Goal: Information Seeking & Learning: Find specific fact

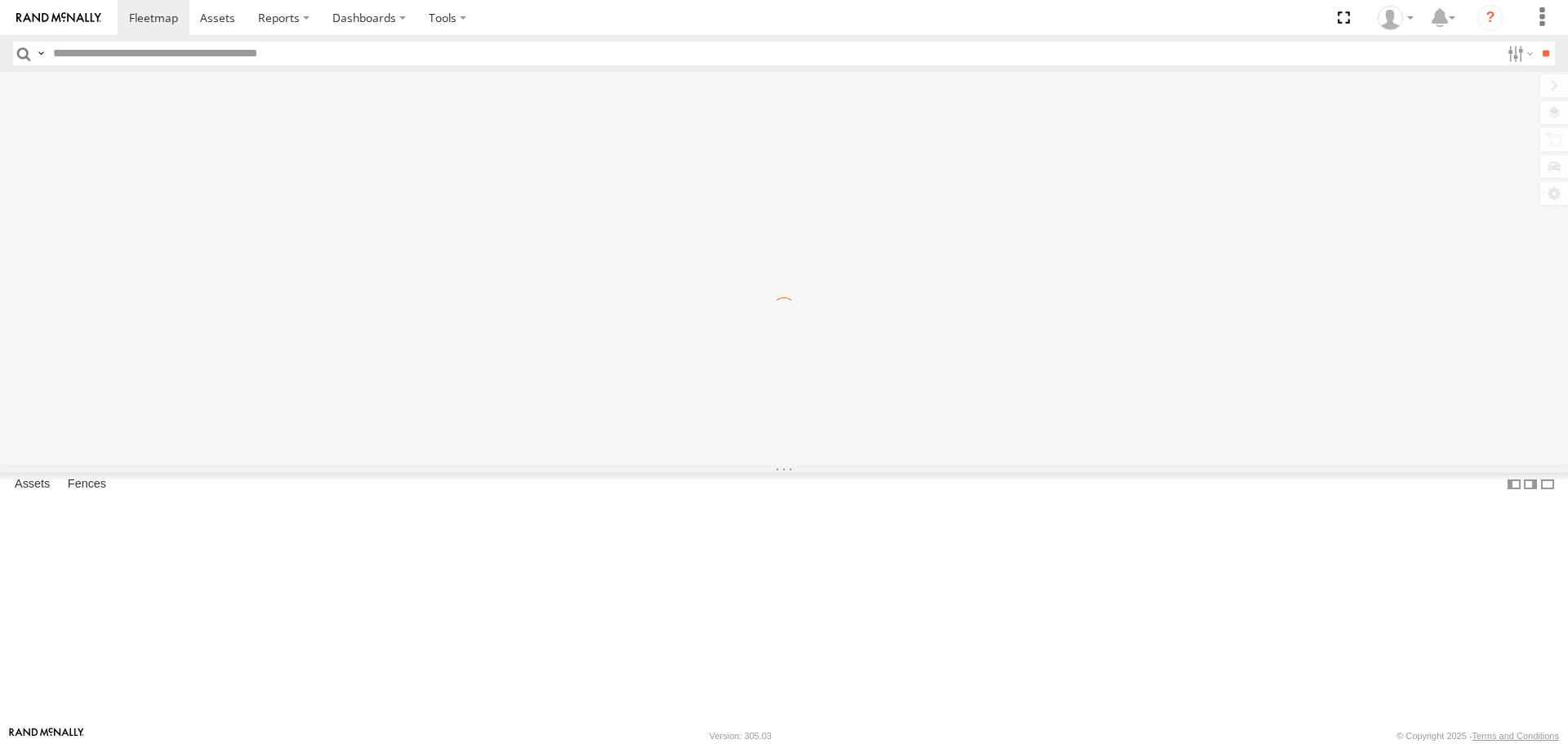
click at [365, 53] on input "text" at bounding box center [774, 53] width 1454 height 23
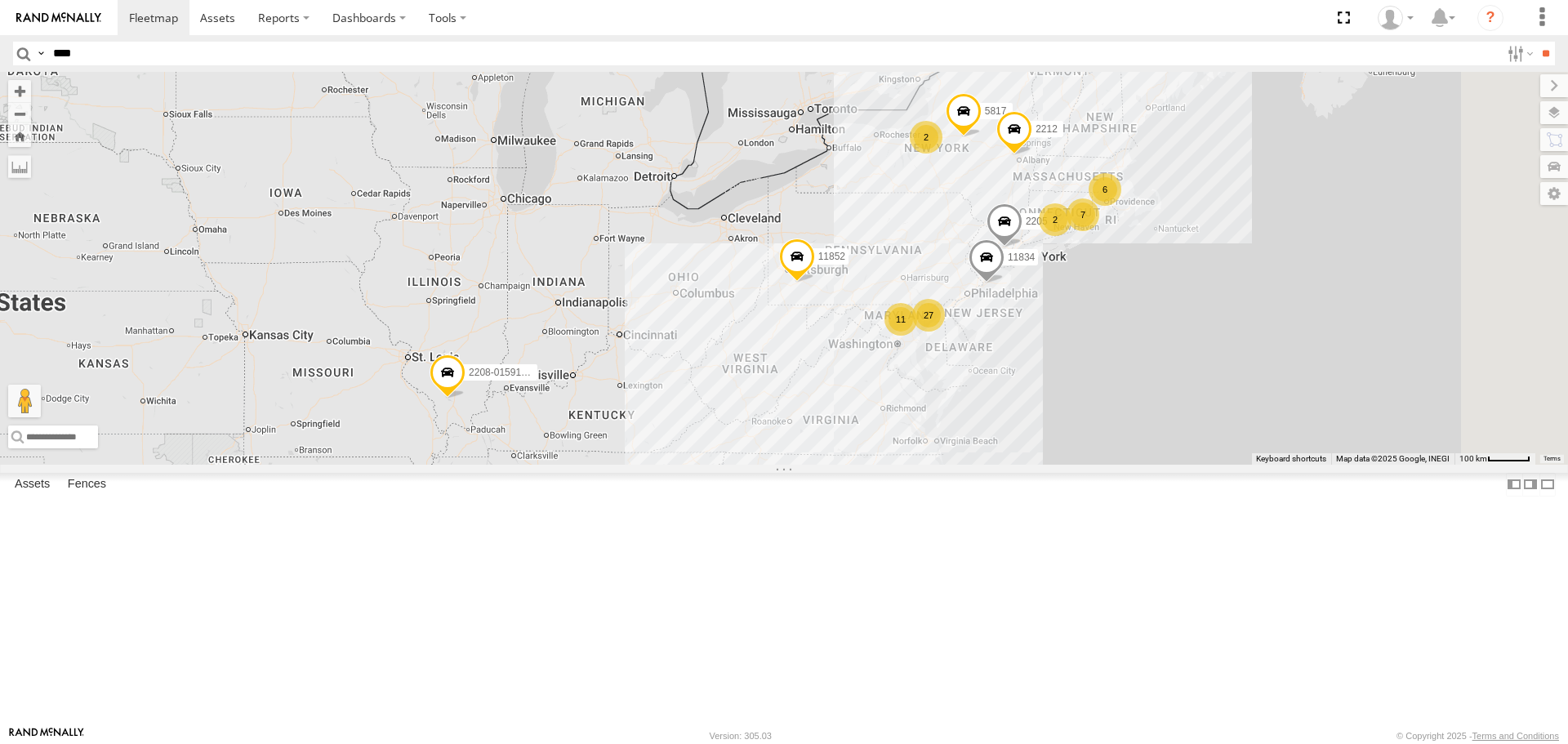
type input "****"
click at [1536, 41] on input "**" at bounding box center [1546, 53] width 19 height 23
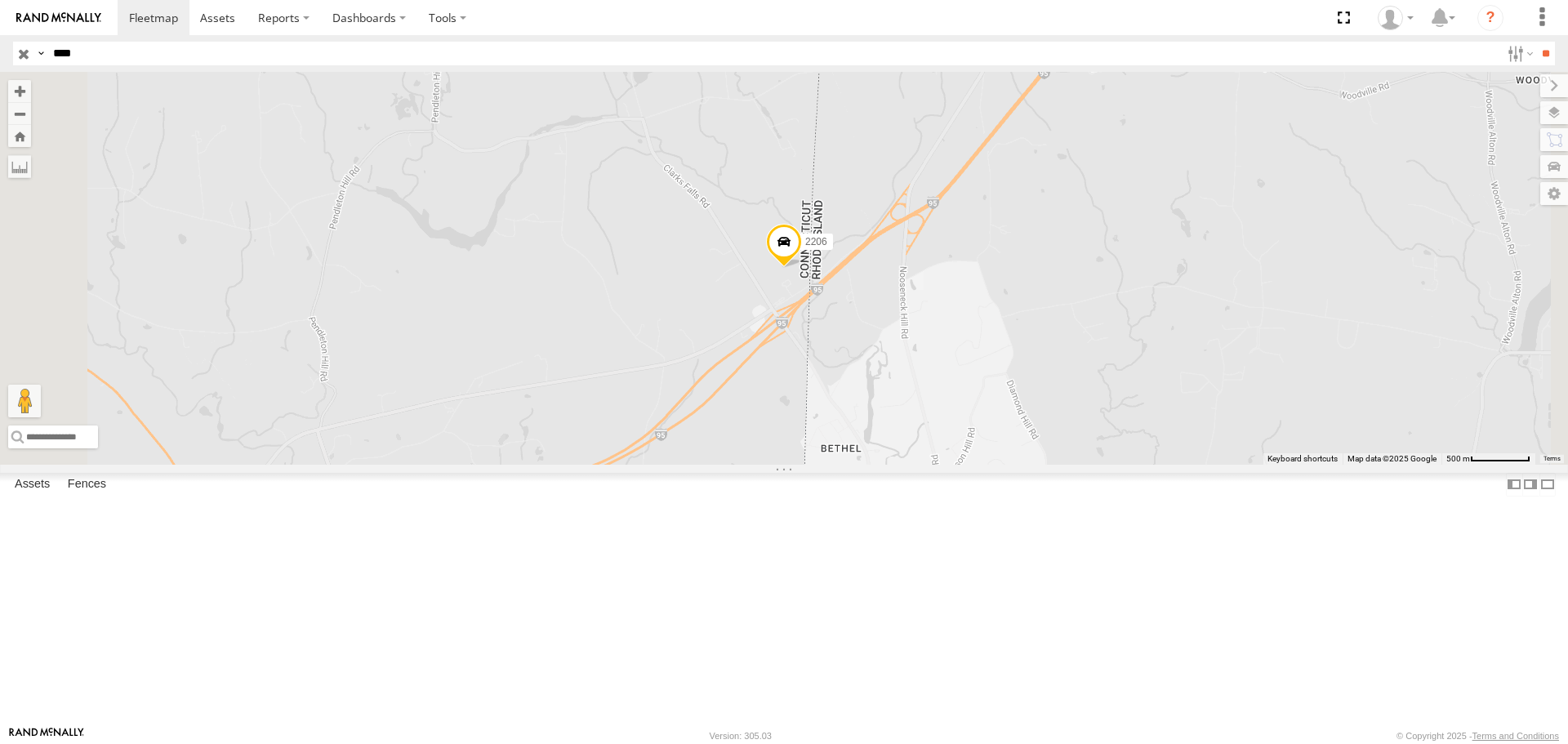
click at [0, 0] on link at bounding box center [0, 0] width 0 height 0
click at [0, 0] on div "All Assets" at bounding box center [0, 0] width 0 height 0
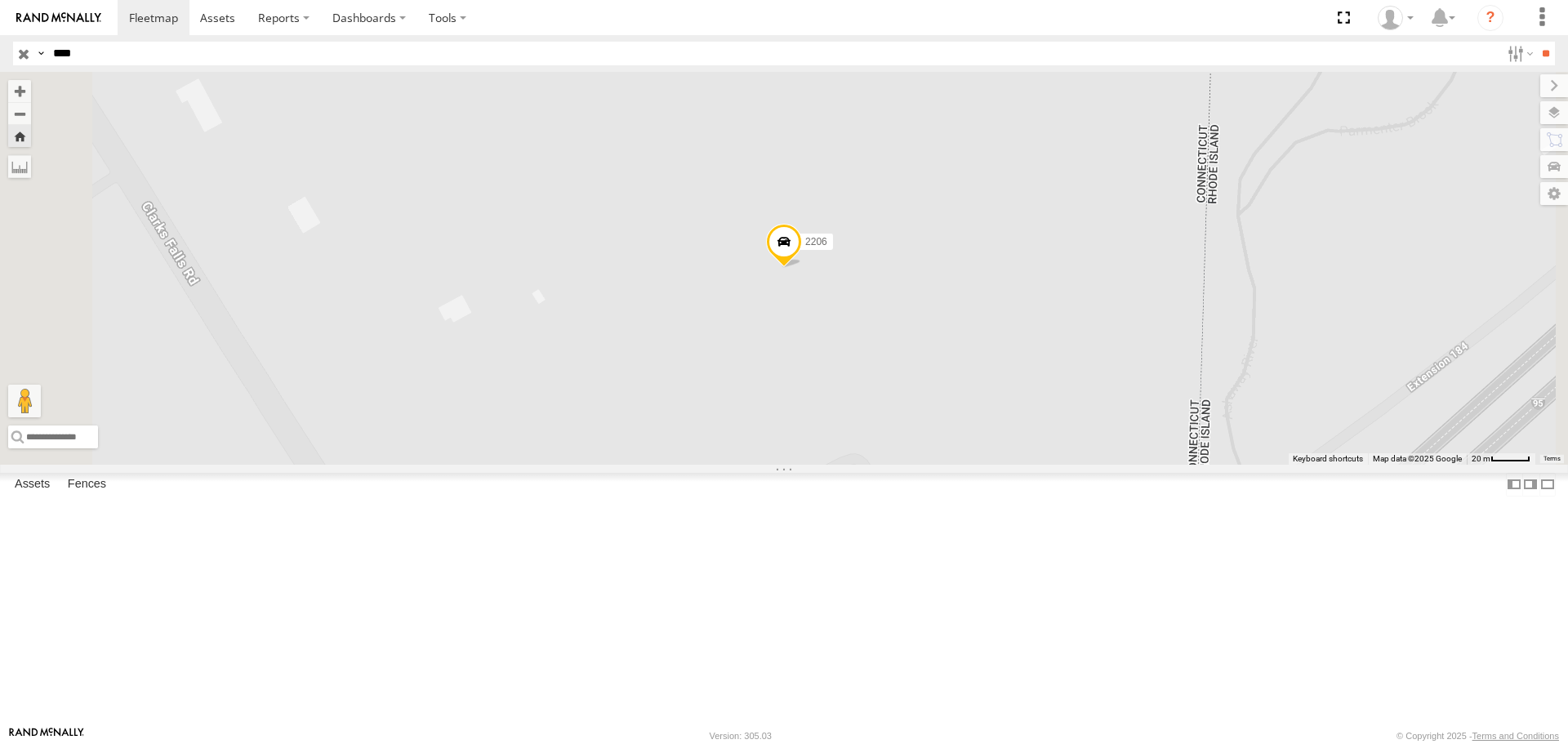
click at [802, 268] on span at bounding box center [784, 245] width 36 height 44
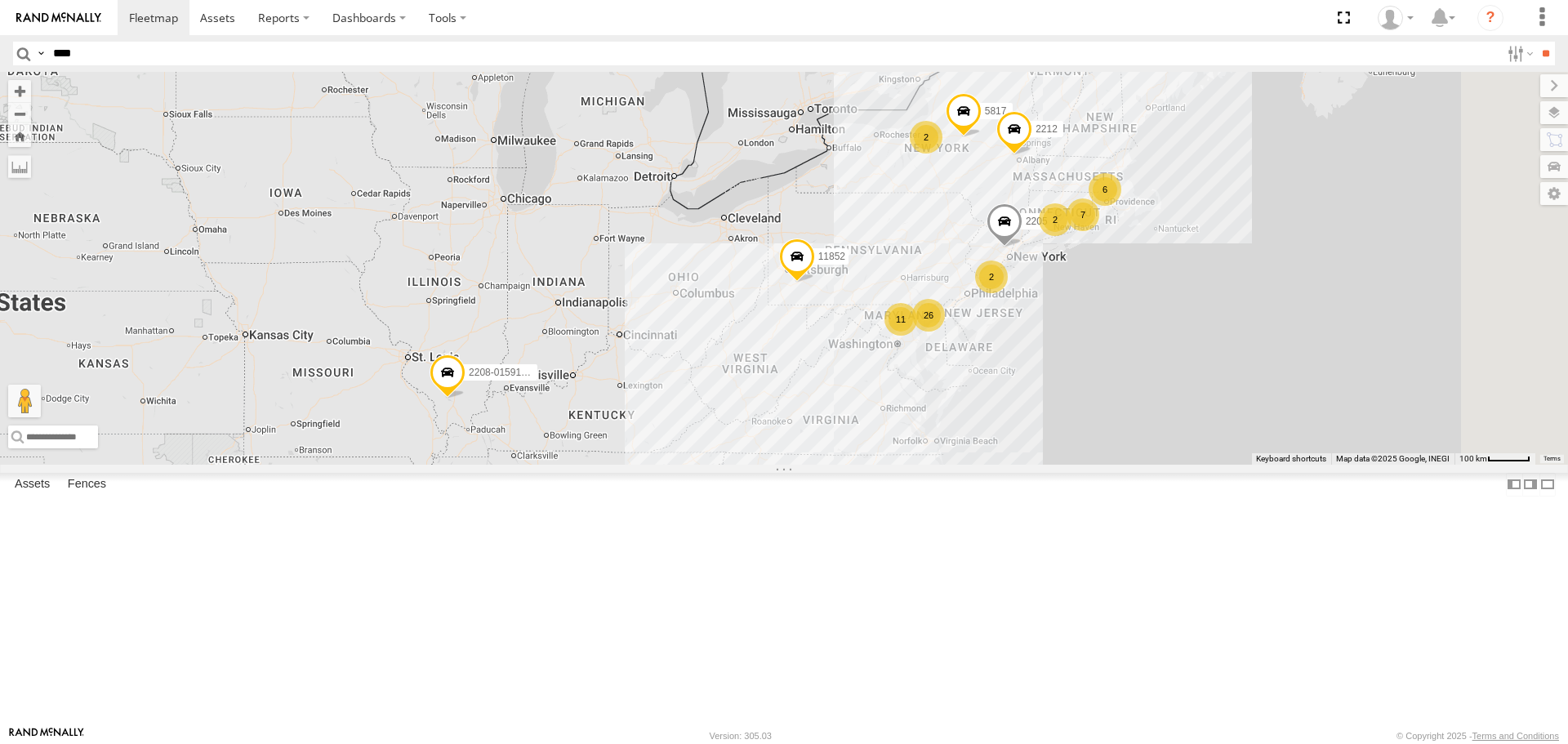
type input "****"
click at [1536, 41] on input "**" at bounding box center [1546, 53] width 19 height 23
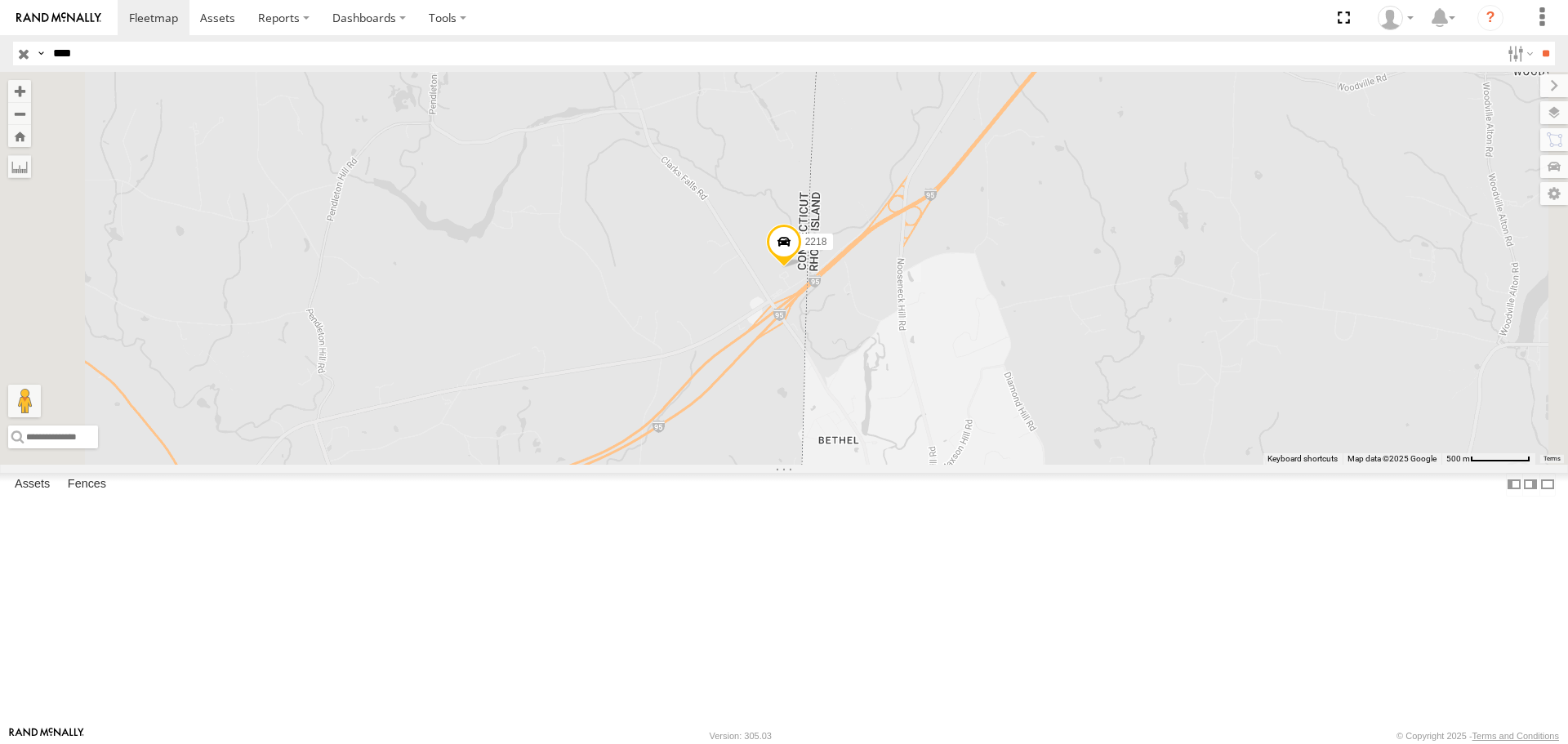
click at [802, 268] on span at bounding box center [784, 245] width 36 height 44
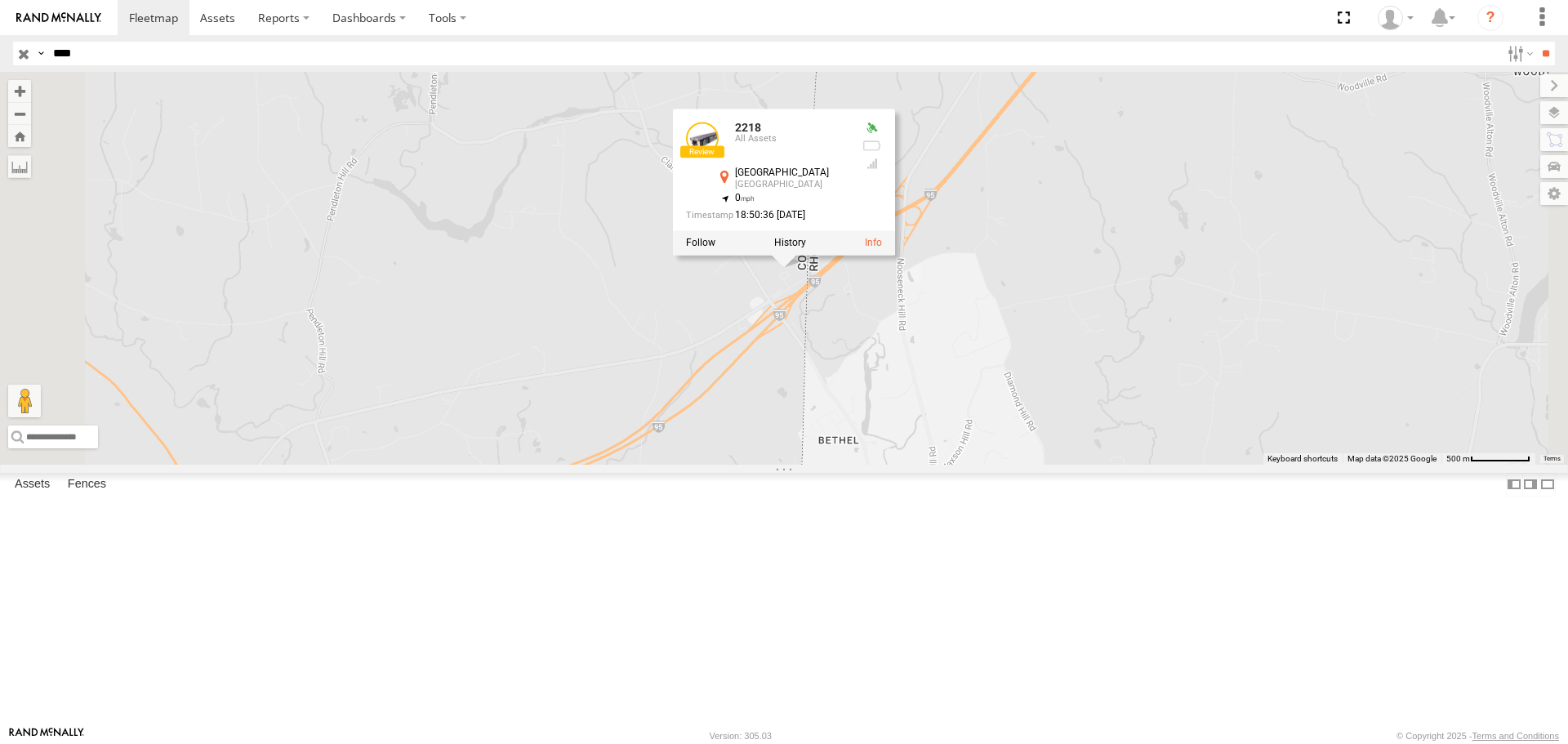
click at [963, 451] on div "2218 2218 All Assets North Stonington North Stonington 41.44383 , -71.79912 0 1…" at bounding box center [784, 268] width 1568 height 392
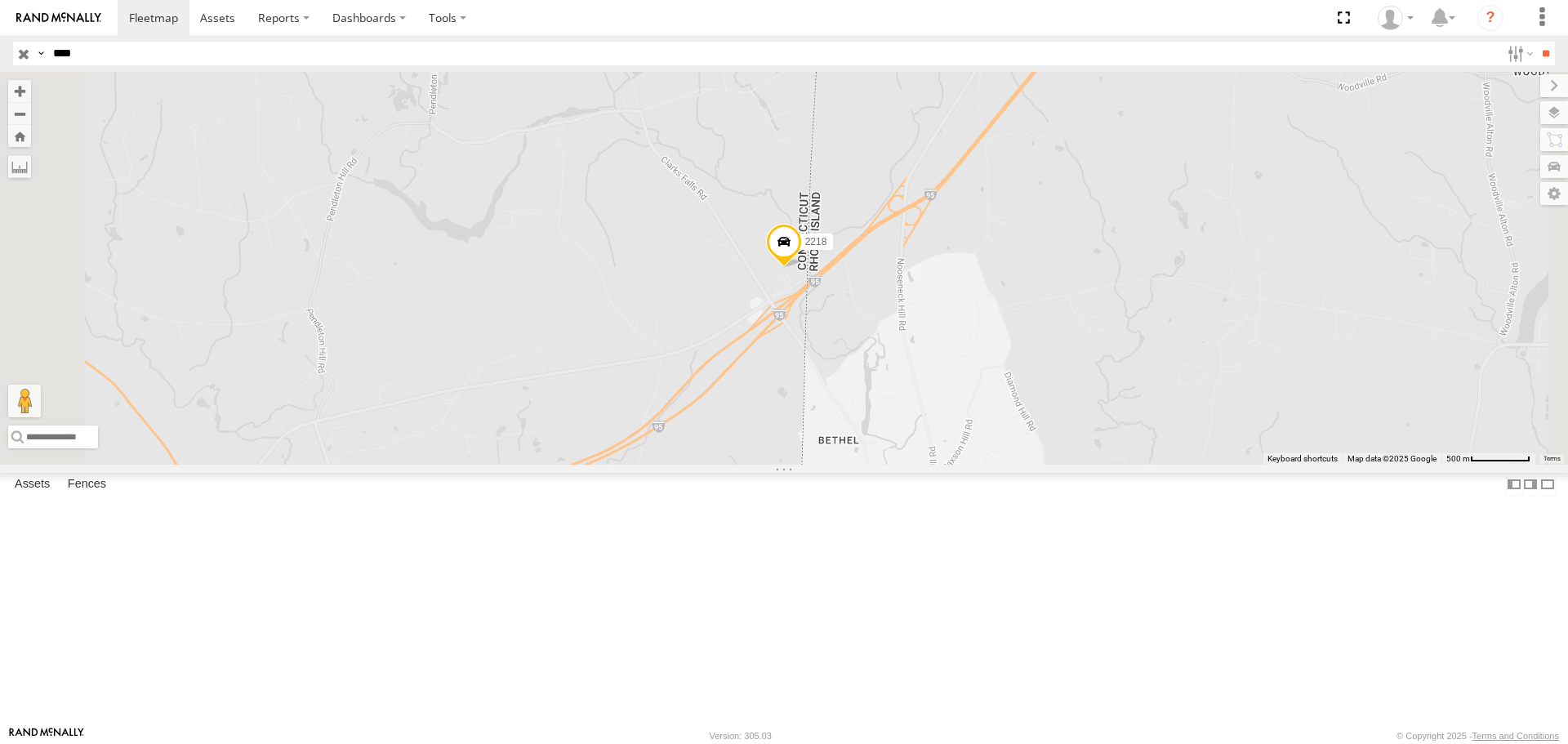
click at [802, 268] on span at bounding box center [784, 245] width 36 height 44
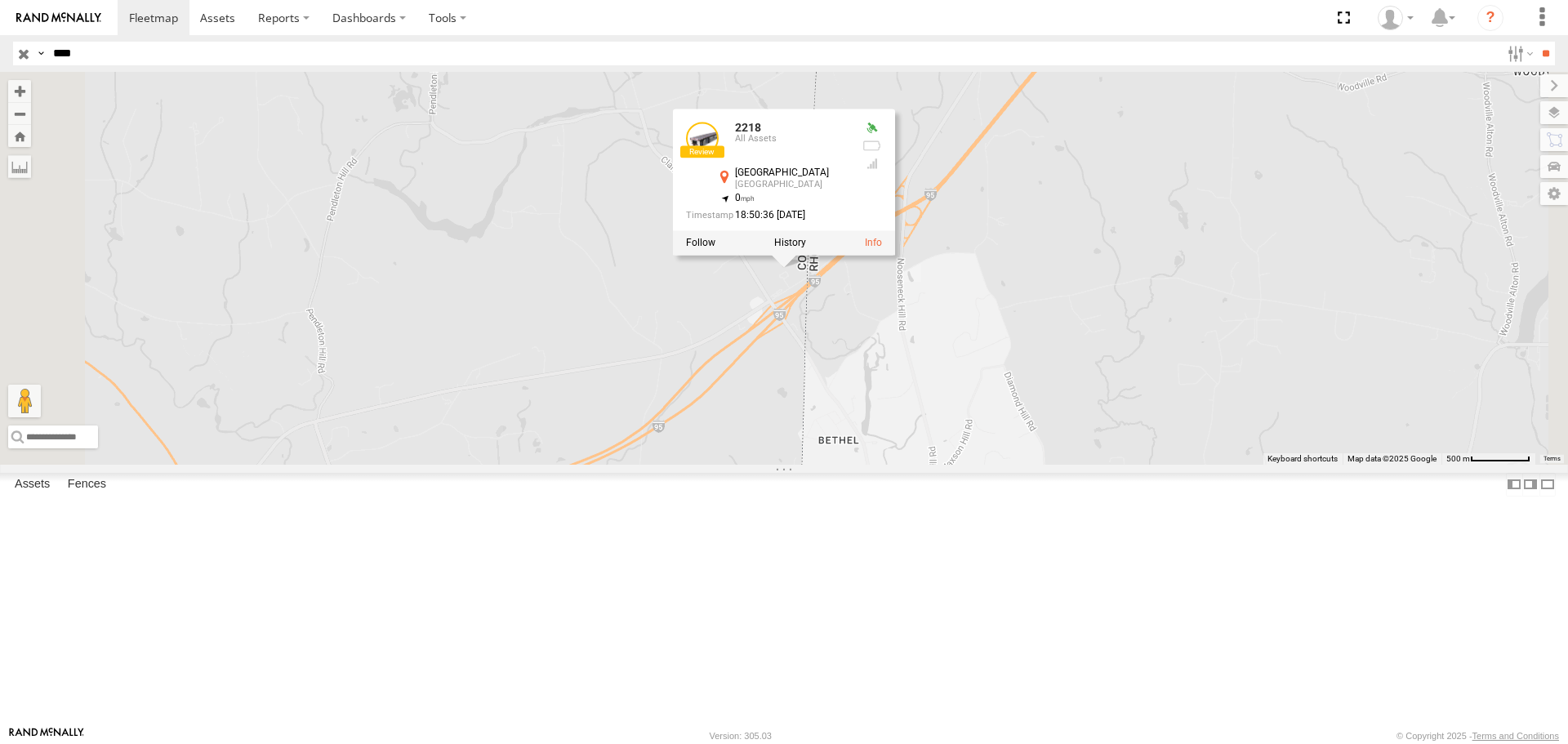
click at [705, 369] on div "2218 2218 All Assets North Stonington North Stonington 41.44383 , -71.79912 0 1…" at bounding box center [784, 268] width 1568 height 392
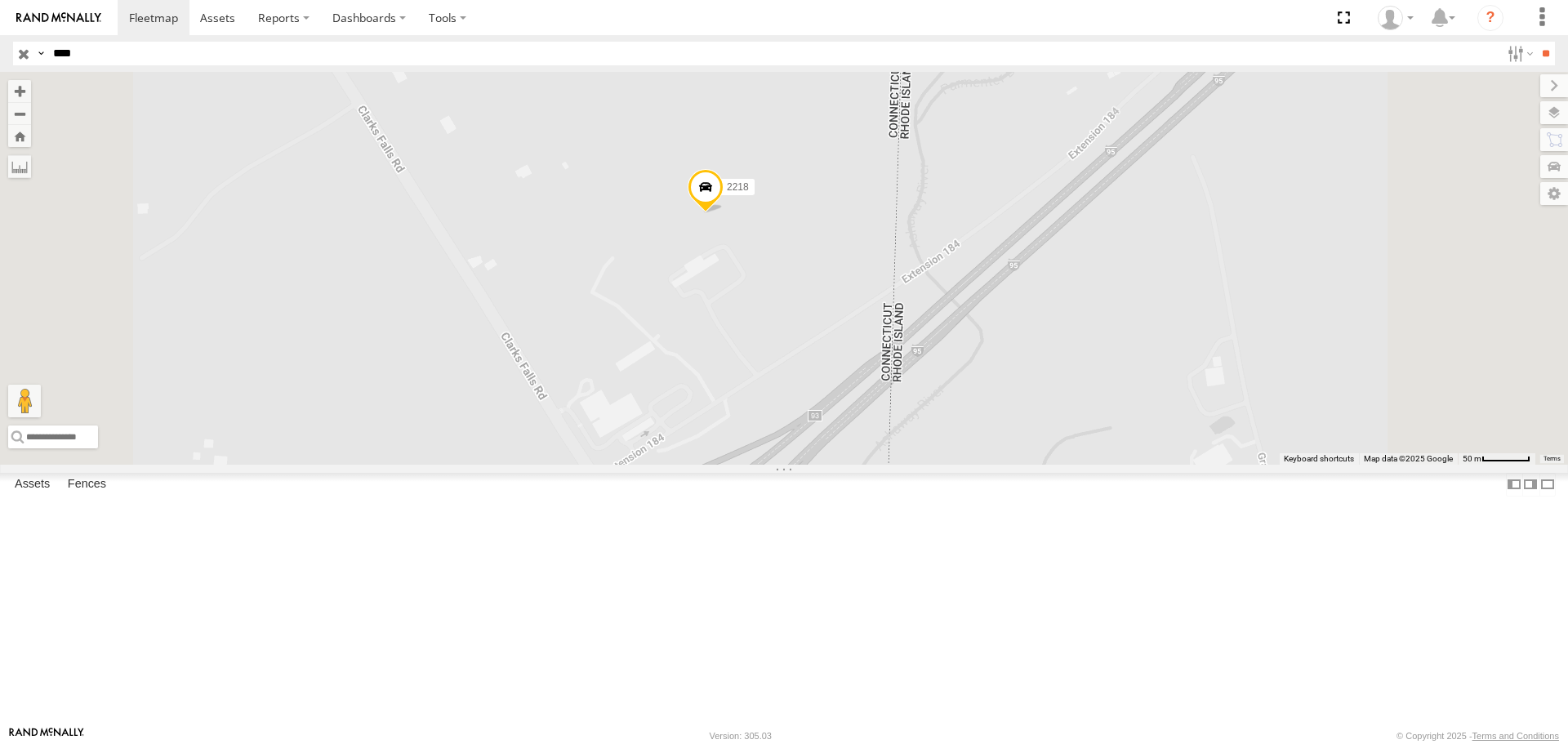
drag, startPoint x: 925, startPoint y: 564, endPoint x: 905, endPoint y: 407, distance: 158.3
click at [905, 407] on div "2218" at bounding box center [784, 268] width 1568 height 392
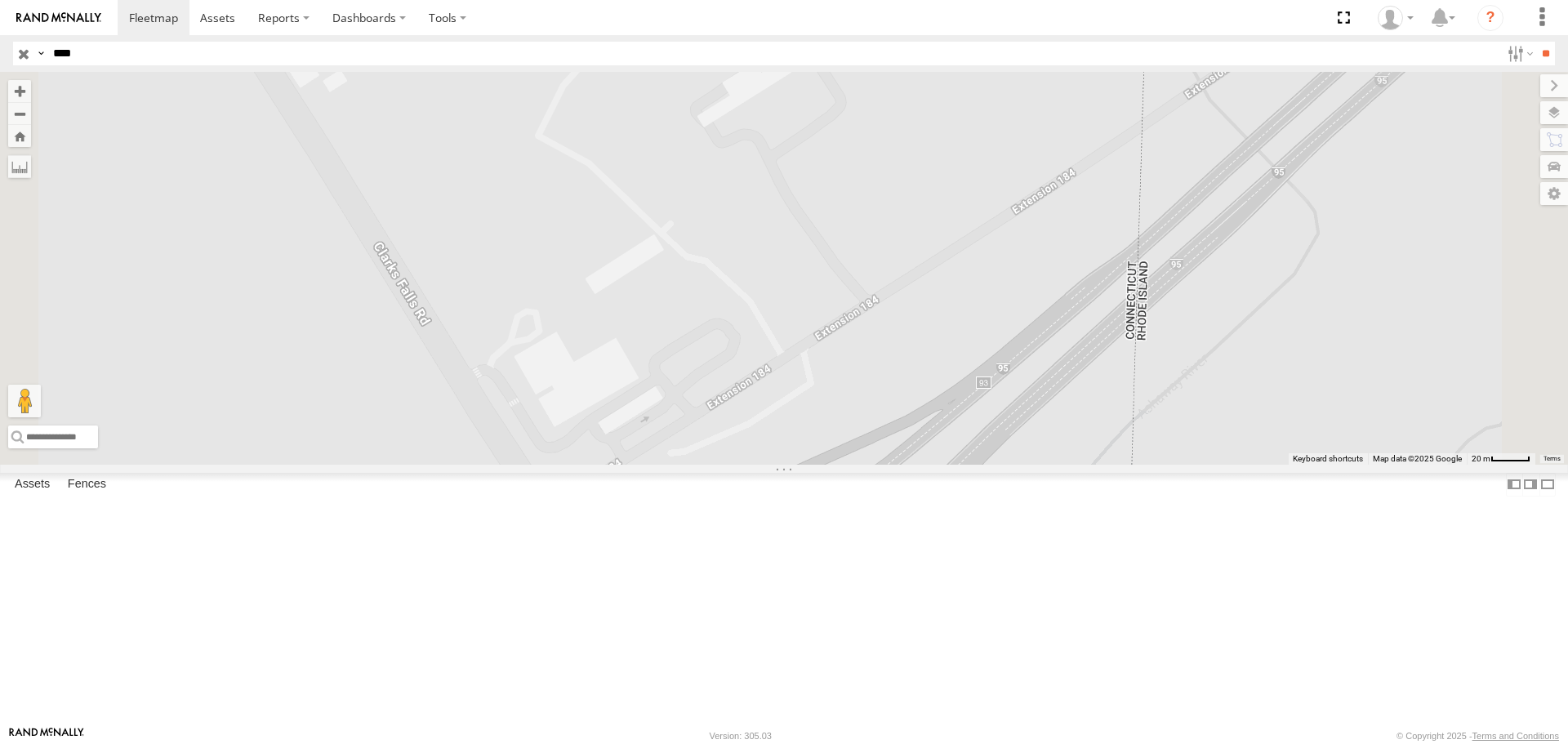
drag, startPoint x: 847, startPoint y: 547, endPoint x: 844, endPoint y: 508, distance: 39.1
click at [844, 463] on div "2218" at bounding box center [784, 268] width 1568 height 392
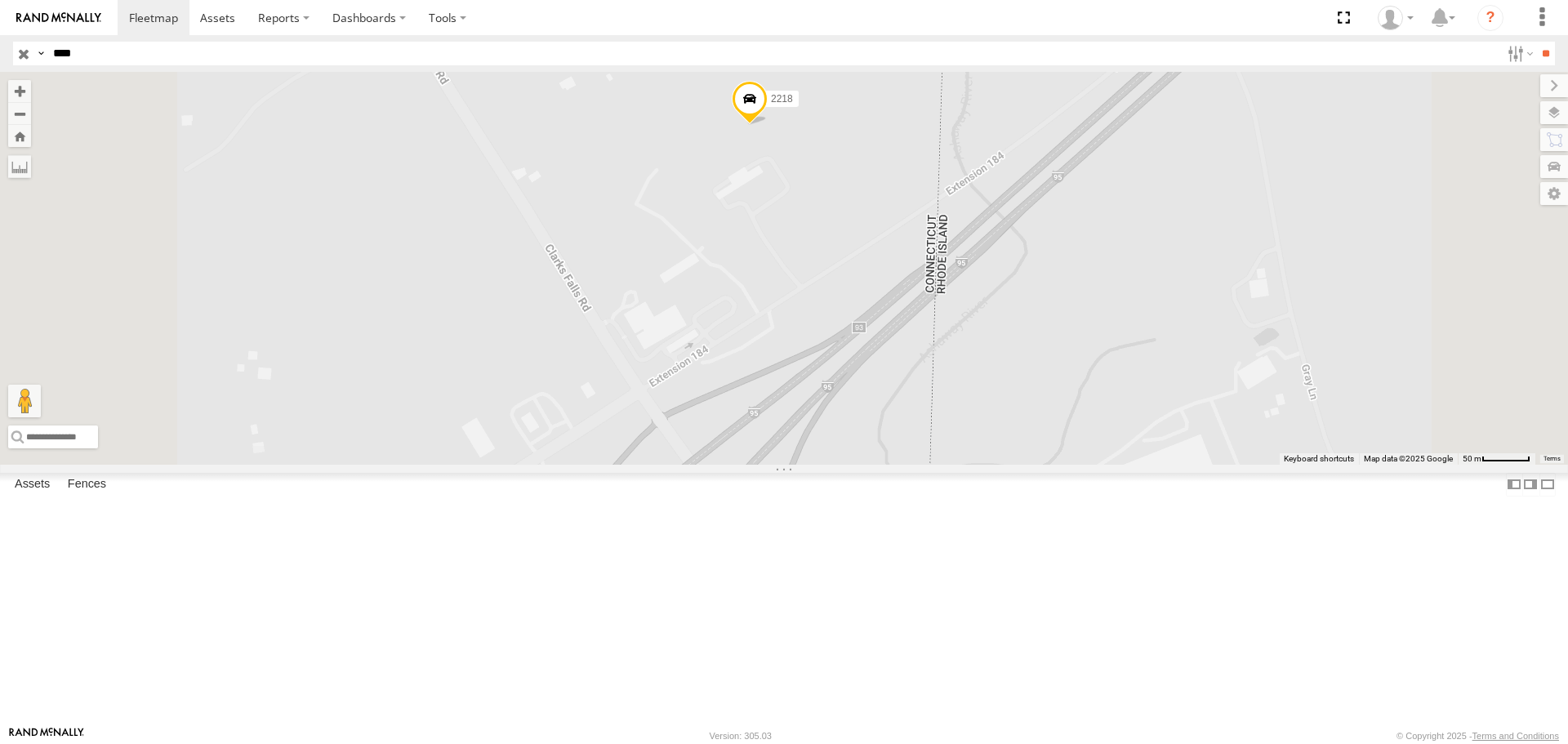
drag, startPoint x: 989, startPoint y: 218, endPoint x: 982, endPoint y: 318, distance: 100.2
click at [982, 318] on div "2218" at bounding box center [784, 268] width 1568 height 392
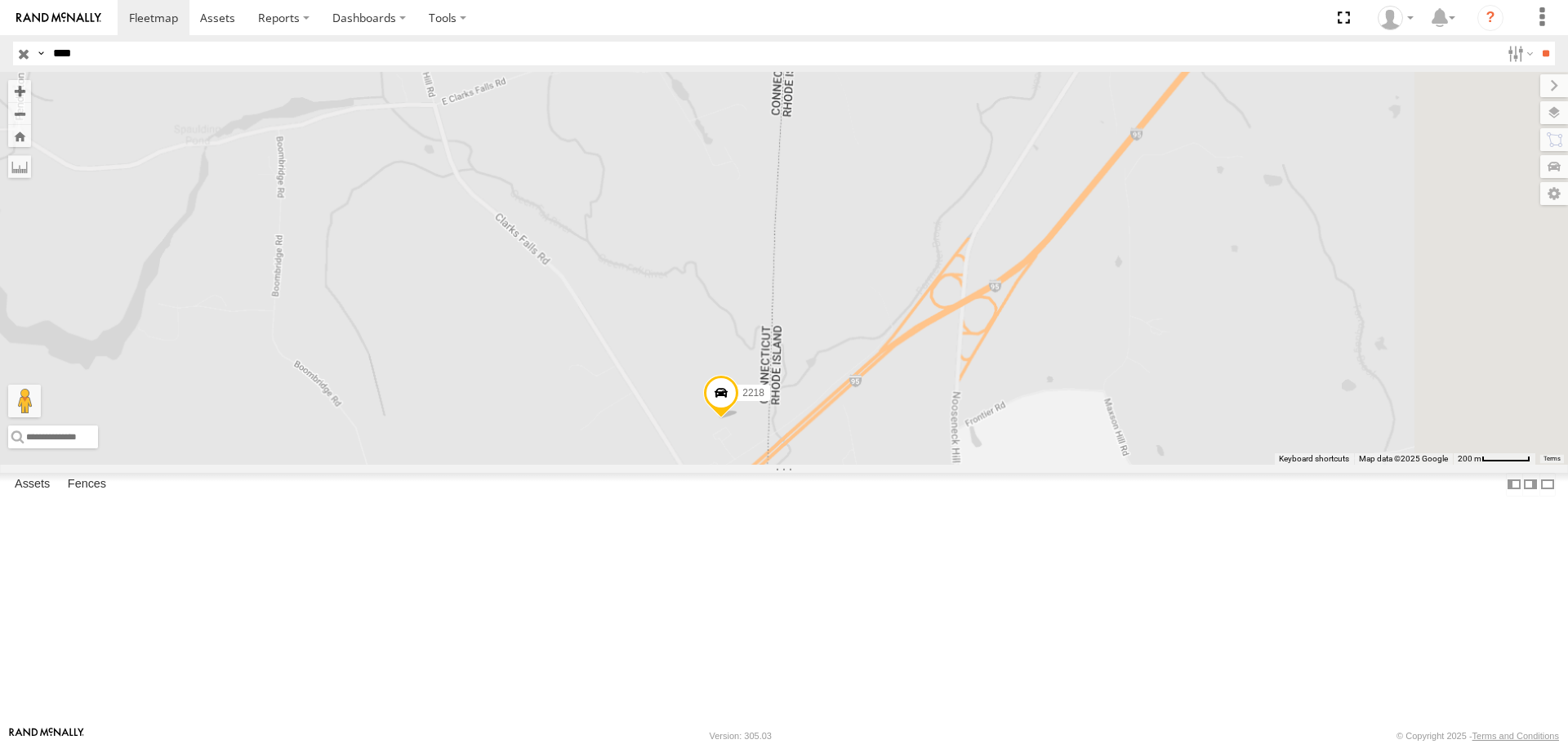
drag, startPoint x: 977, startPoint y: 349, endPoint x: 926, endPoint y: 596, distance: 252.2
click at [927, 463] on div "2218" at bounding box center [784, 268] width 1568 height 392
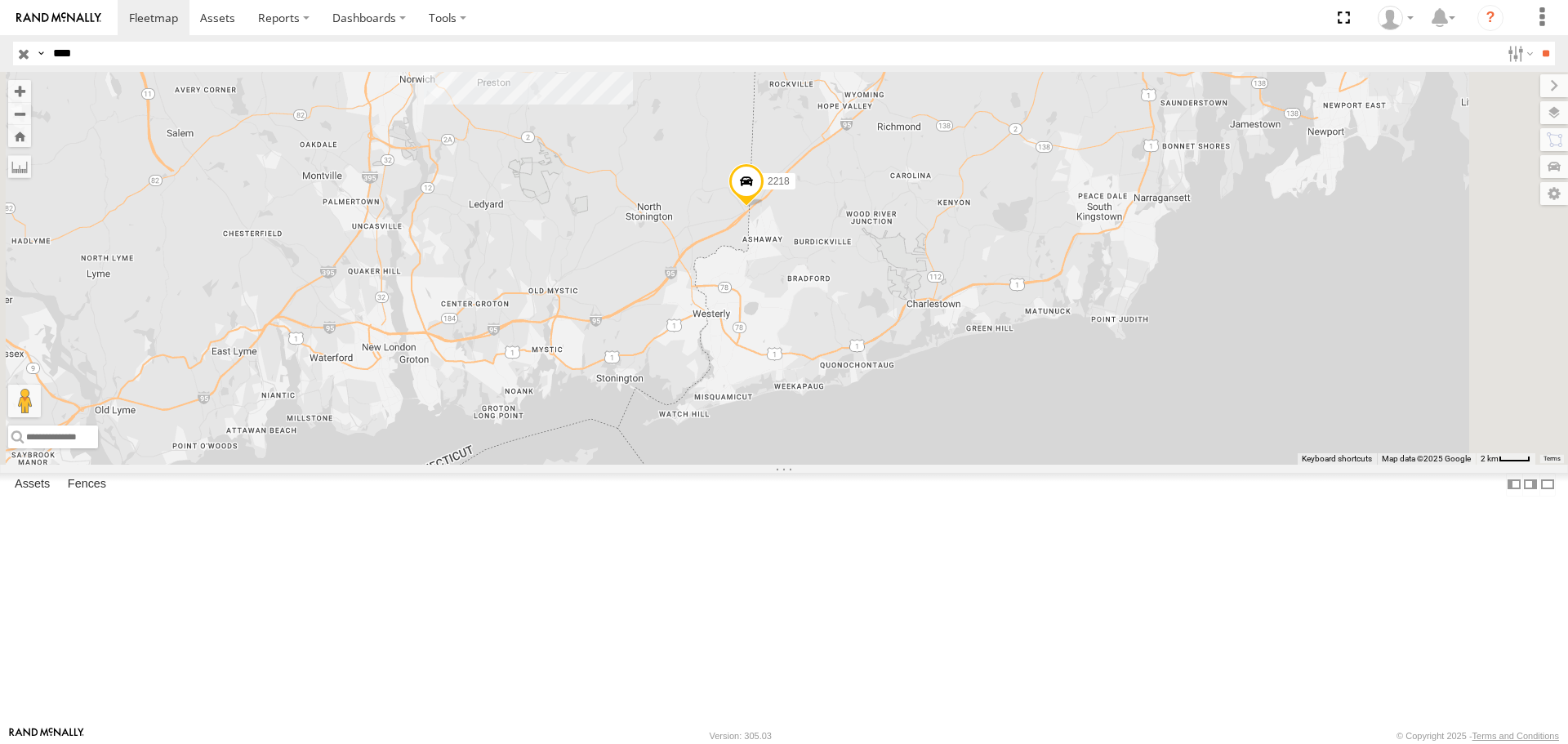
click at [654, 154] on div "2218" at bounding box center [784, 268] width 1568 height 392
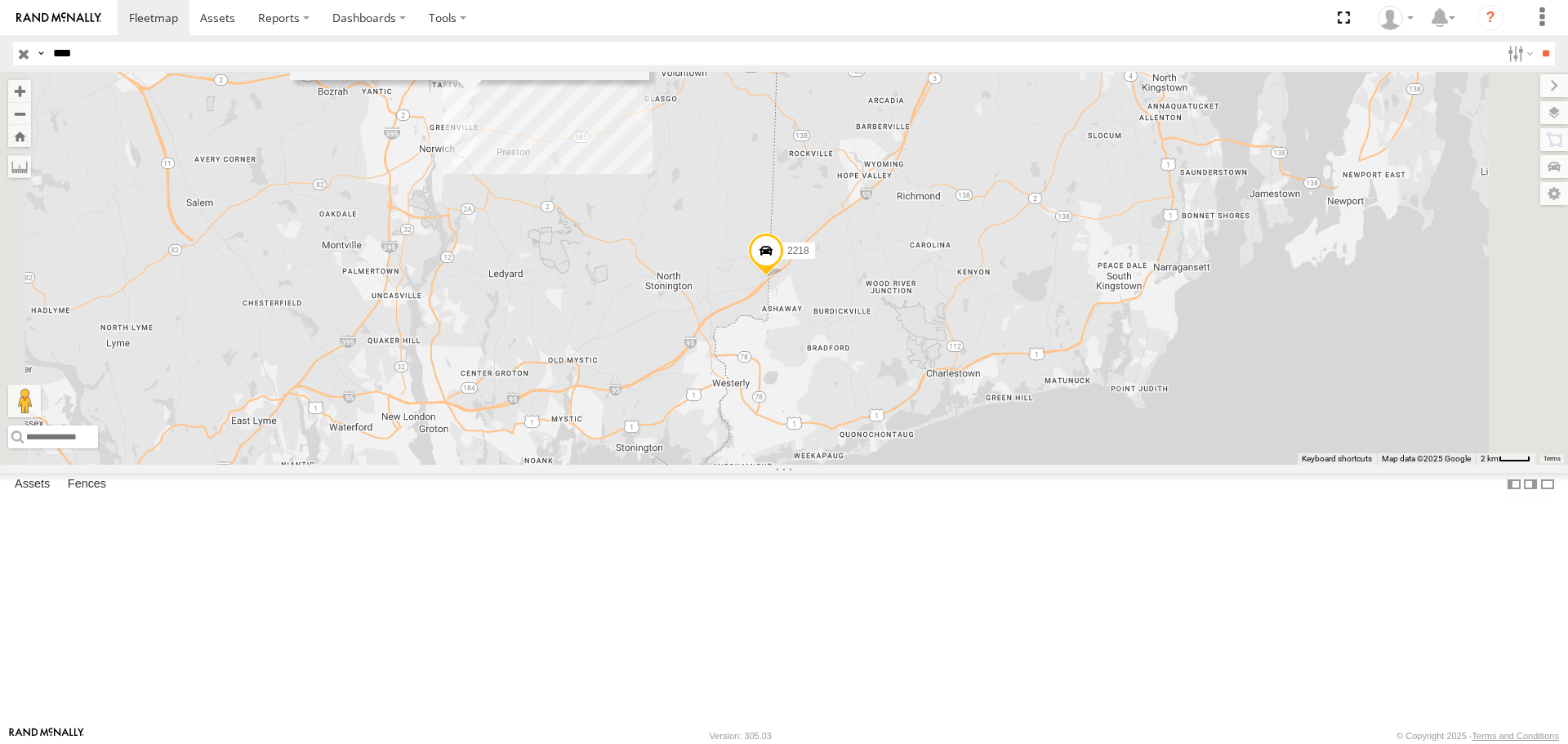
drag, startPoint x: 713, startPoint y: 210, endPoint x: 732, endPoint y: 270, distance: 62.9
click at [732, 270] on div "2218 Taftville, CT - Mattress 5" at bounding box center [784, 268] width 1568 height 392
drag, startPoint x: 1115, startPoint y: 333, endPoint x: 964, endPoint y: 424, distance: 176.3
click at [1099, 337] on div "2218 Taftville, CT - Mattress 5" at bounding box center [784, 268] width 1568 height 392
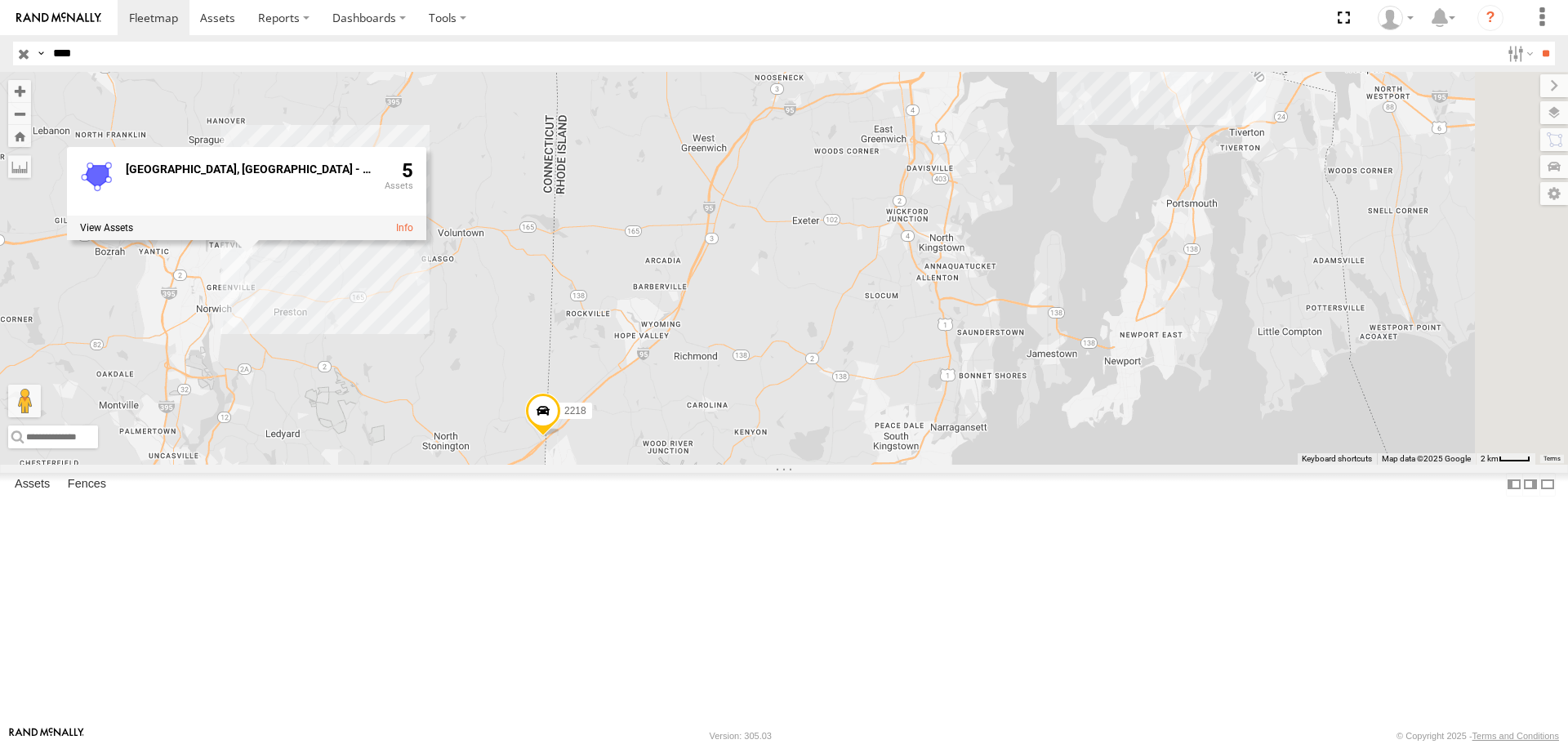
drag, startPoint x: 964, startPoint y: 425, endPoint x: 804, endPoint y: 569, distance: 215.3
click at [804, 463] on div "2218 Taftville, CT - Mattress 5" at bounding box center [784, 268] width 1568 height 392
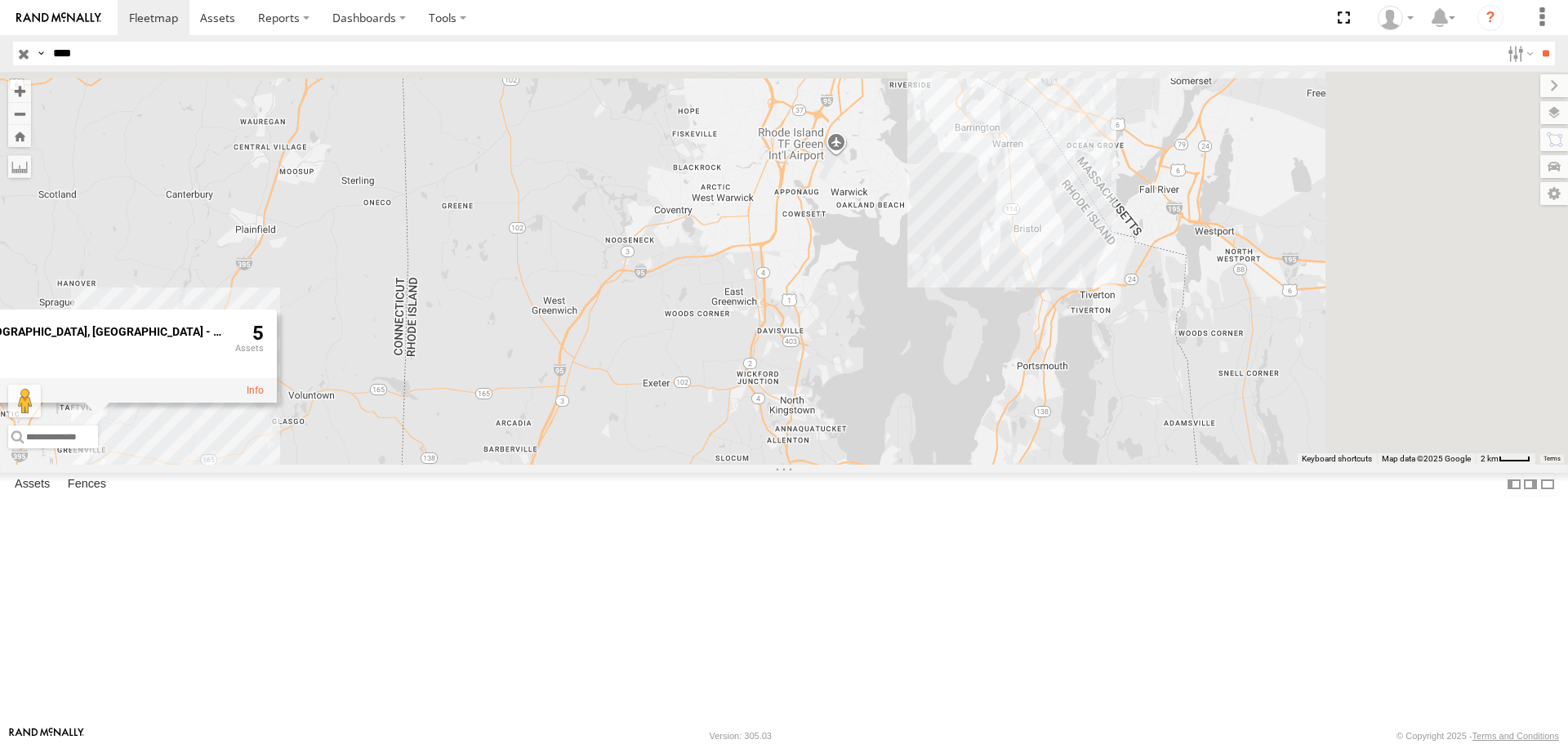
drag, startPoint x: 1007, startPoint y: 316, endPoint x: 870, endPoint y: 464, distance: 201.7
click at [870, 463] on div "2218 Taftville, CT - Mattress 5" at bounding box center [784, 268] width 1568 height 392
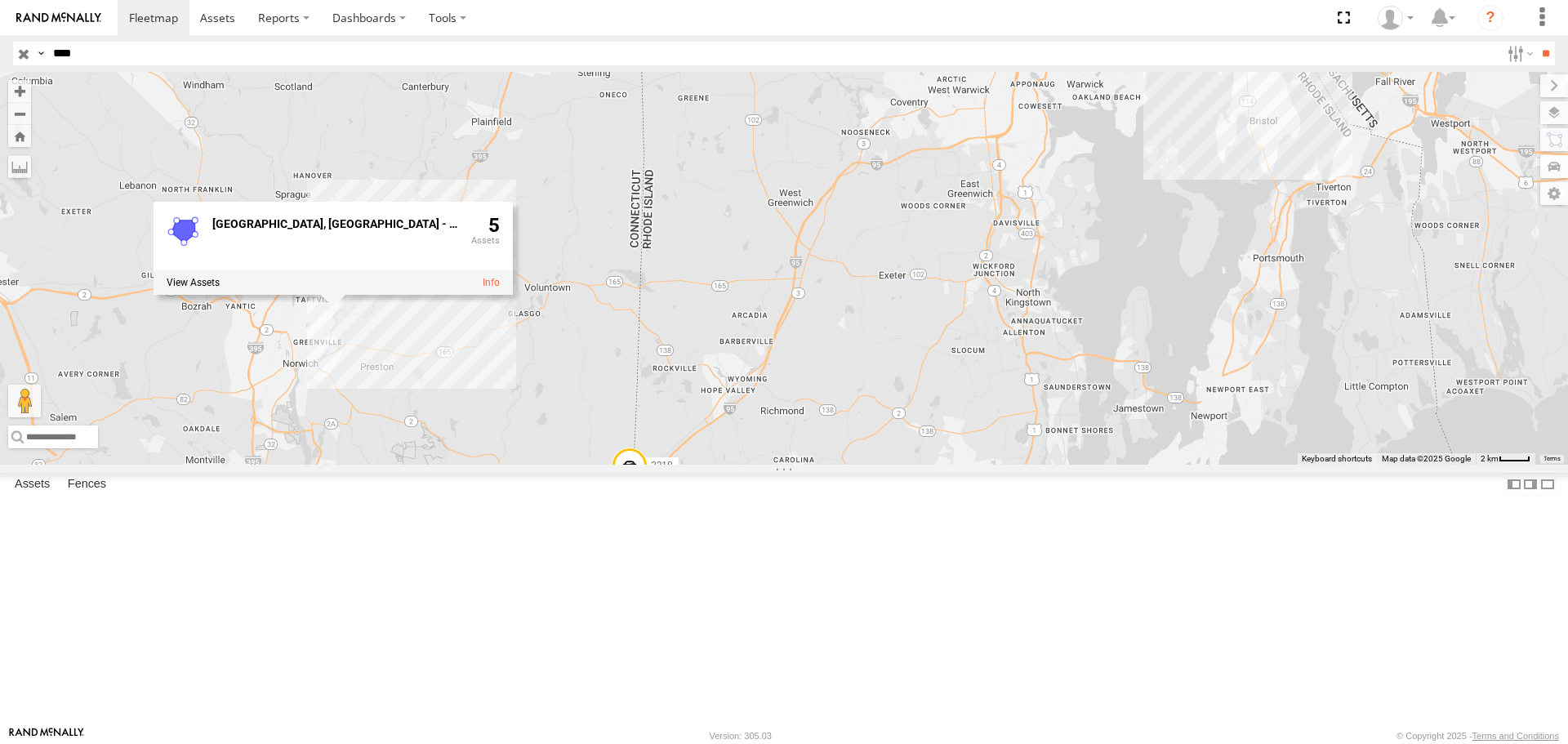
drag, startPoint x: 815, startPoint y: 457, endPoint x: 1056, endPoint y: 344, distance: 266.2
click at [1056, 344] on div "2218 Taftville, CT - Mattress 5" at bounding box center [784, 268] width 1568 height 392
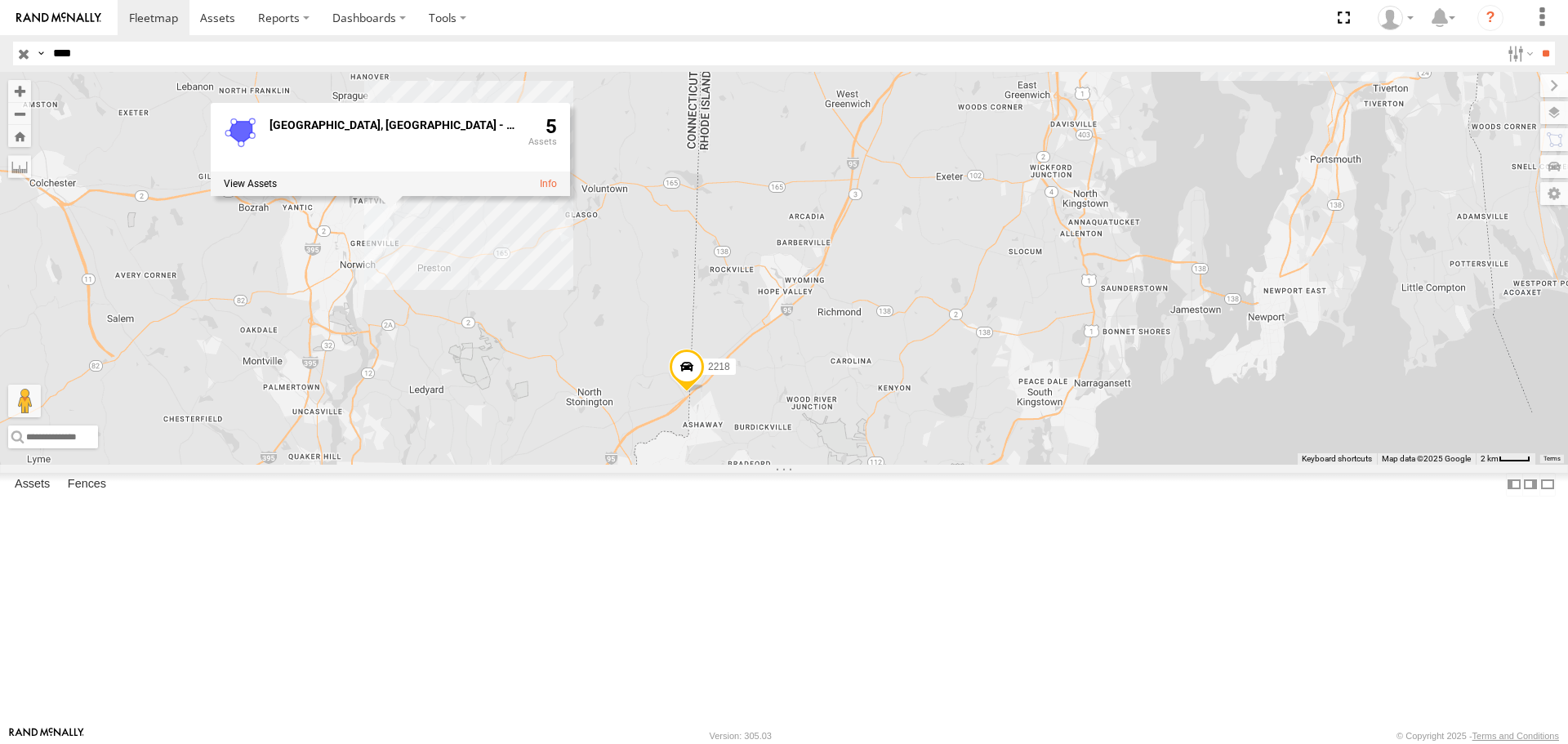
drag, startPoint x: 834, startPoint y: 575, endPoint x: 893, endPoint y: 473, distance: 117.8
click at [893, 463] on div "2218 Taftville, CT - Mattress 5" at bounding box center [784, 268] width 1568 height 392
click at [808, 459] on div "2218 Taftville, CT - Mattress 5" at bounding box center [784, 268] width 1568 height 392
